Goal: Task Accomplishment & Management: Manage account settings

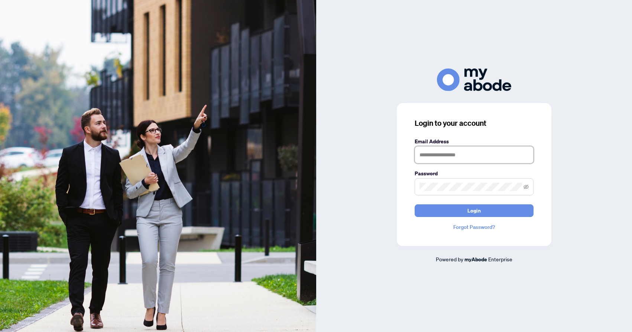
click at [474, 152] on input "text" at bounding box center [474, 154] width 119 height 17
type input "**********"
click at [415, 204] on button "Login" at bounding box center [474, 210] width 119 height 13
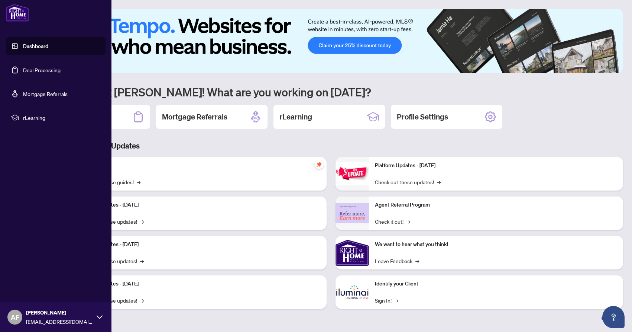
click at [36, 69] on link "Deal Processing" at bounding box center [42, 70] width 38 height 7
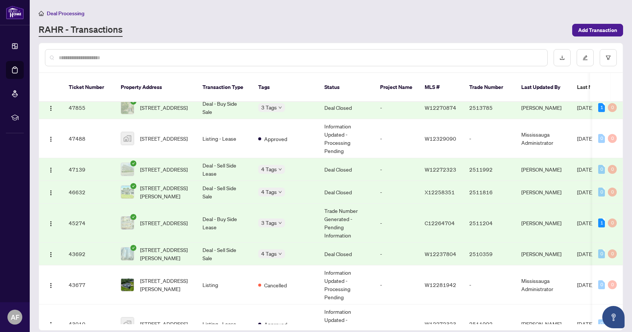
scroll to position [37, 0]
click at [225, 161] on td "Deal - Sell Side Lease" at bounding box center [225, 168] width 56 height 23
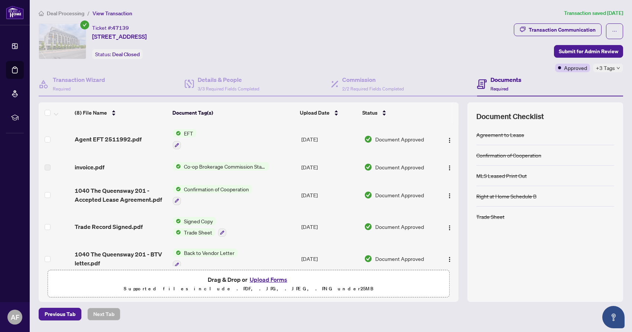
click at [448, 167] on img "button" at bounding box center [450, 168] width 6 height 6
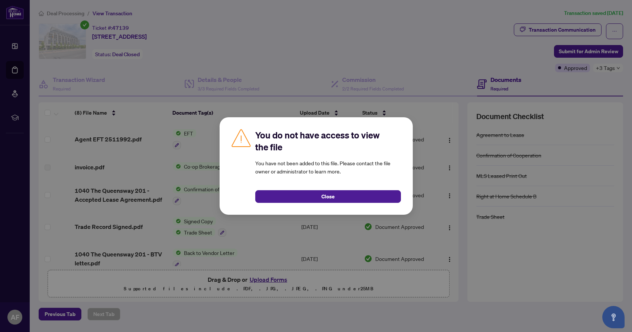
click at [318, 195] on button "Close" at bounding box center [328, 196] width 146 height 13
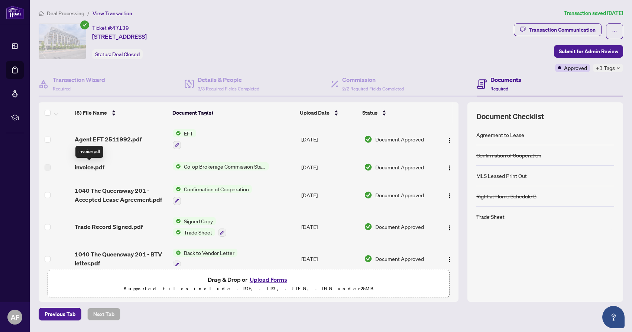
click at [93, 166] on span "invoice.pdf" at bounding box center [90, 166] width 30 height 9
click at [447, 170] on img "button" at bounding box center [450, 168] width 6 height 6
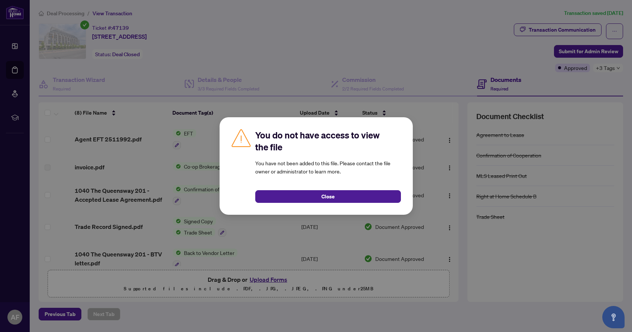
click at [322, 193] on span "Close" at bounding box center [327, 196] width 13 height 12
